Goal: Information Seeking & Learning: Learn about a topic

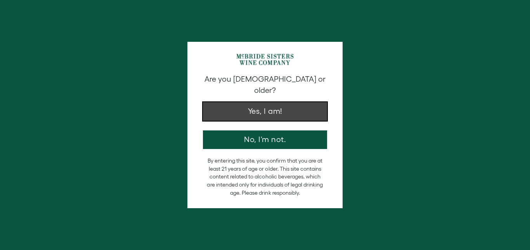
click at [247, 104] on button "Yes, I am!" at bounding box center [265, 111] width 124 height 19
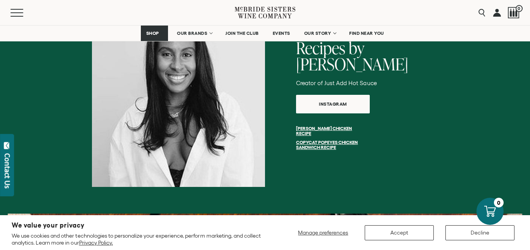
scroll to position [588, 0]
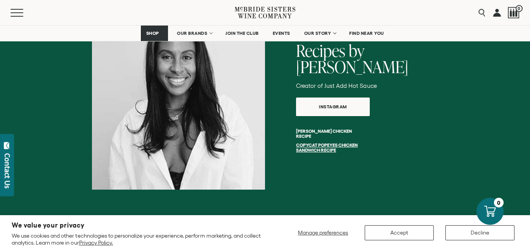
click at [332, 129] on link "[PERSON_NAME] Chicken Recipe" at bounding box center [324, 134] width 56 height 10
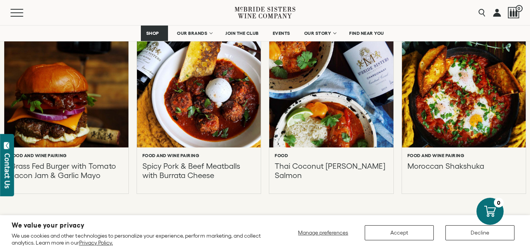
scroll to position [357, 0]
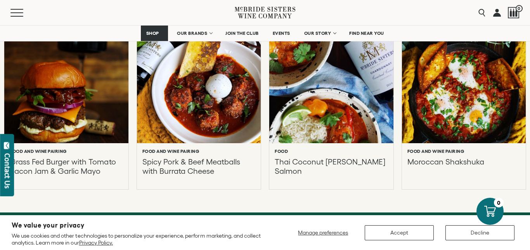
click at [318, 89] on div at bounding box center [331, 84] width 136 height 131
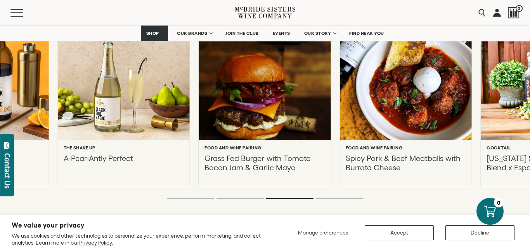
scroll to position [1466, 0]
click at [336, 198] on li "Page dot 4" at bounding box center [339, 198] width 47 height 1
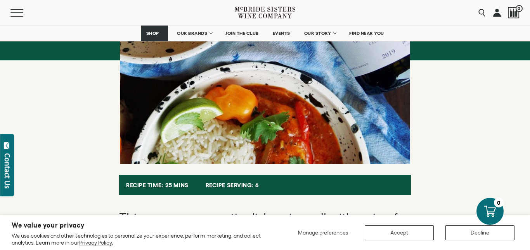
scroll to position [0, 0]
